Goal: Information Seeking & Learning: Learn about a topic

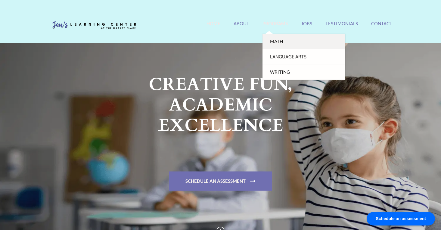
click at [280, 41] on link "Math" at bounding box center [303, 41] width 83 height 15
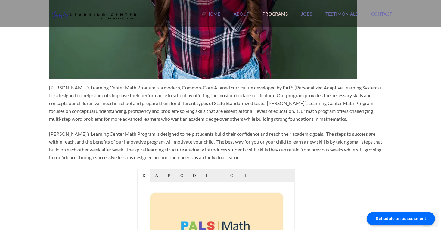
scroll to position [187, 0]
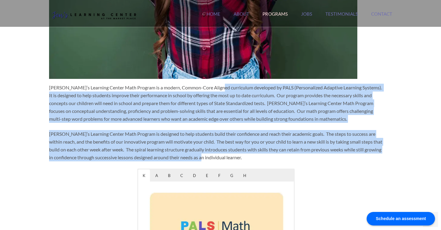
drag, startPoint x: 217, startPoint y: 87, endPoint x: 219, endPoint y: 156, distance: 69.5
click at [219, 156] on div "[PERSON_NAME]’s Learning Center Math Program is a modern, Common-Core Aligned c…" at bounding box center [216, 130] width 334 height 533
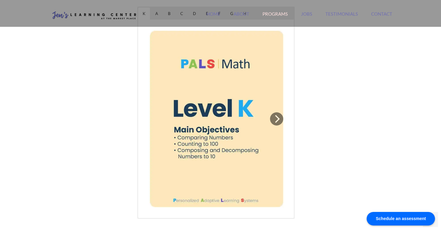
scroll to position [348, 0]
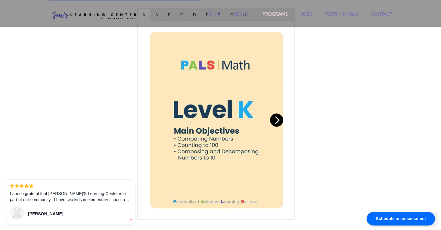
click at [277, 121] on icon "Next" at bounding box center [277, 120] width 8 height 8
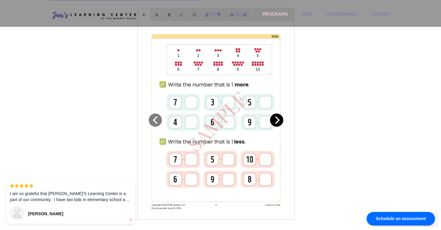
click at [277, 121] on icon "Next" at bounding box center [277, 120] width 8 height 8
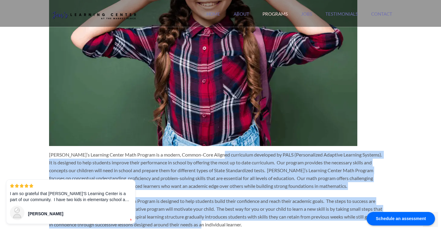
scroll to position [68, 0]
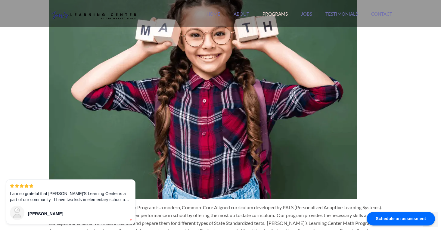
click at [301, 17] on ul "Home About Programs Math Language Arts Writing Jobs Testimonials Contact" at bounding box center [299, 17] width 186 height 13
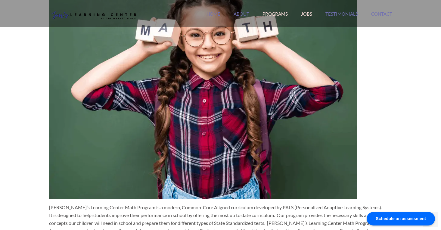
click at [307, 13] on link "Jobs" at bounding box center [306, 17] width 11 height 13
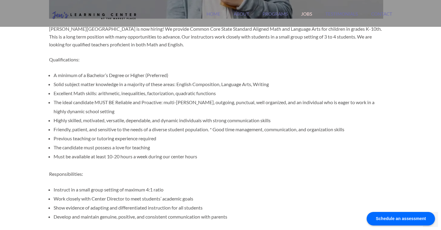
scroll to position [166, 0]
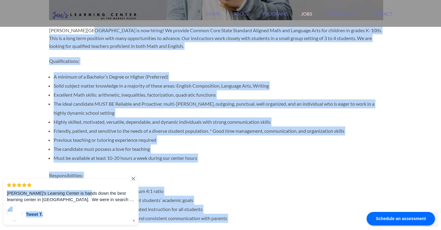
drag, startPoint x: 82, startPoint y: 30, endPoint x: 83, endPoint y: 195, distance: 164.6
click at [83, 195] on body "Schedule an assessment Jen's Learning Center Orange County's #1 Rated Tutoring …" at bounding box center [220, 188] width 441 height 708
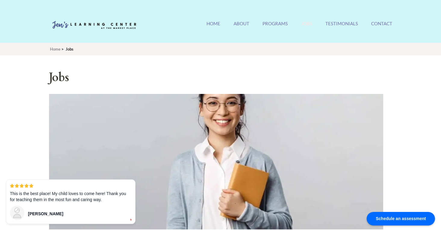
scroll to position [0, 0]
click at [242, 24] on link "About" at bounding box center [241, 27] width 16 height 13
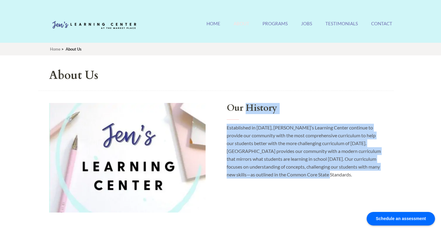
drag, startPoint x: 245, startPoint y: 106, endPoint x: 257, endPoint y: 202, distance: 97.1
click at [257, 202] on div "Our History Established in 2015, Jen’s Learning Center continue to provide our …" at bounding box center [216, 159] width 355 height 136
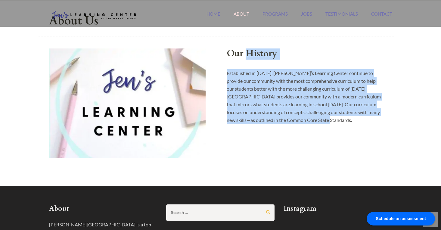
scroll to position [9, 0]
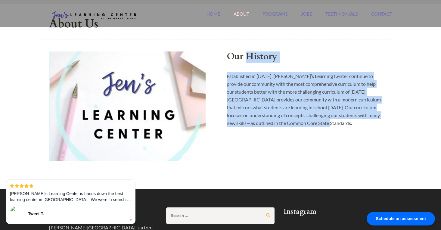
click at [252, 57] on h2 "Our History" at bounding box center [305, 59] width 156 height 17
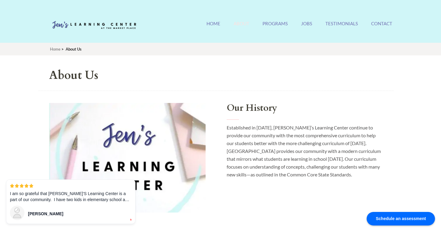
scroll to position [0, 0]
click at [341, 26] on link "Testimonials" at bounding box center [341, 27] width 32 height 13
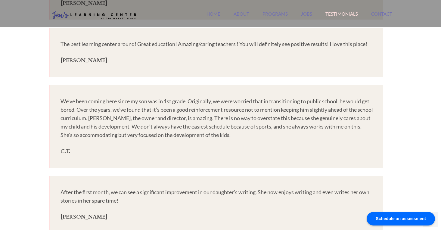
scroll to position [215, 0]
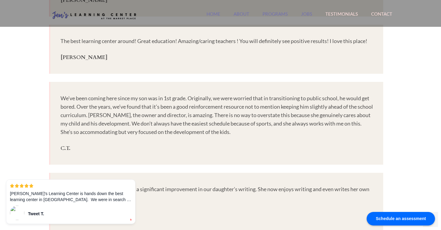
click at [388, 17] on link "Contact" at bounding box center [381, 17] width 21 height 13
